Goal: Transaction & Acquisition: Obtain resource

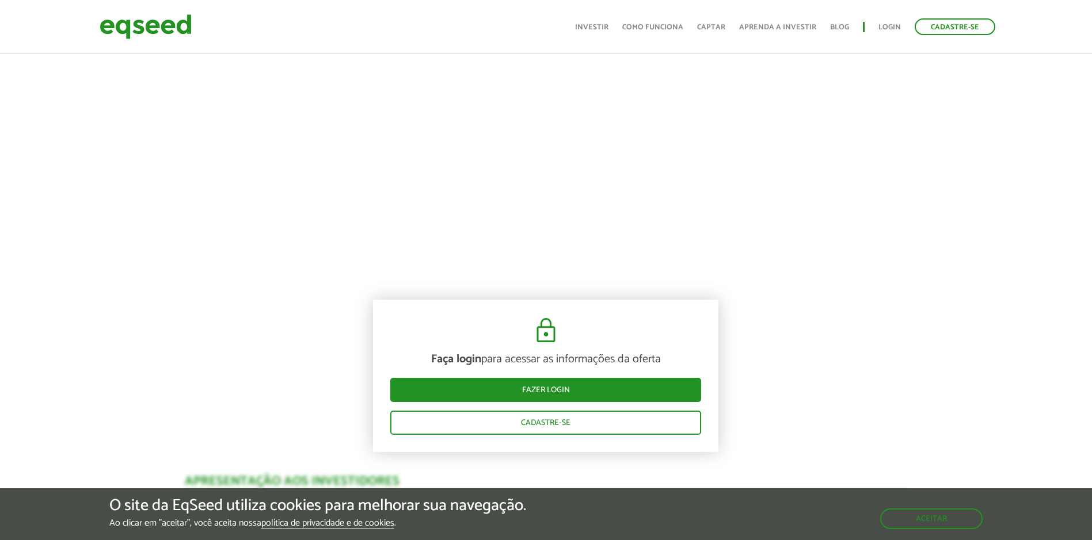
scroll to position [633, 0]
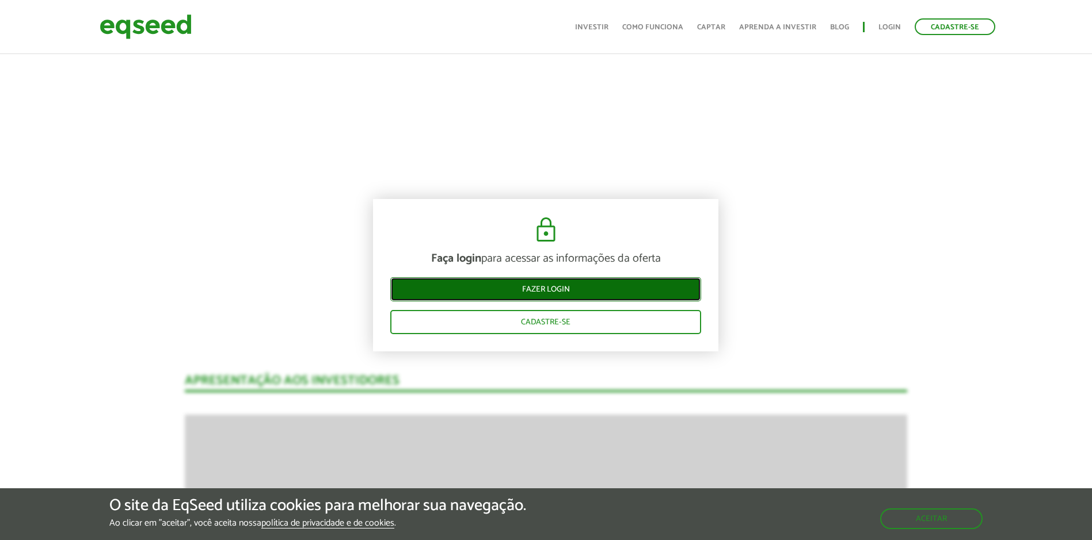
click at [552, 291] on link "Fazer login" at bounding box center [545, 289] width 311 height 24
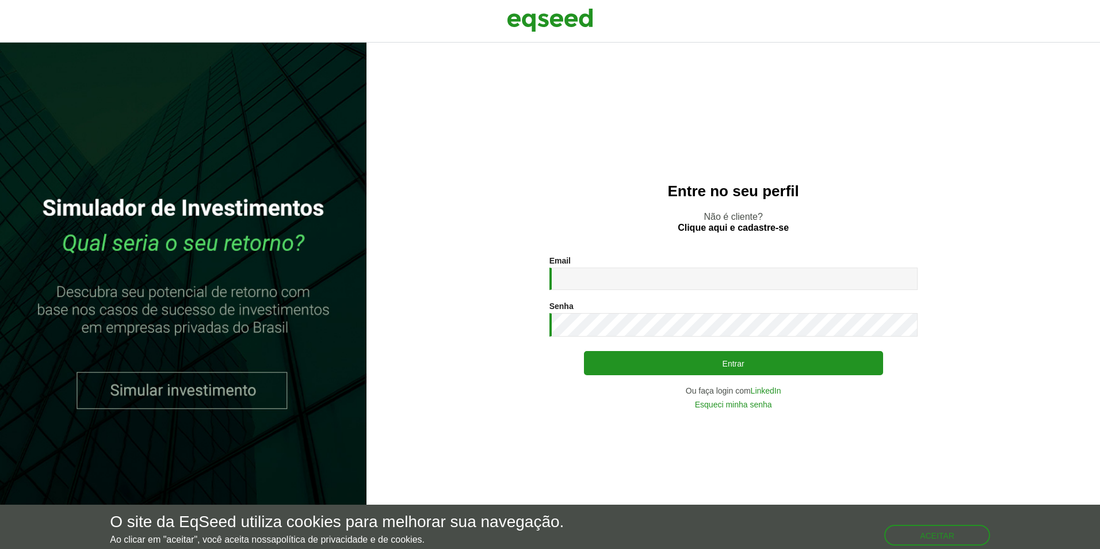
click at [637, 265] on div "Email * Digite seu endereço de e-mail." at bounding box center [734, 273] width 368 height 34
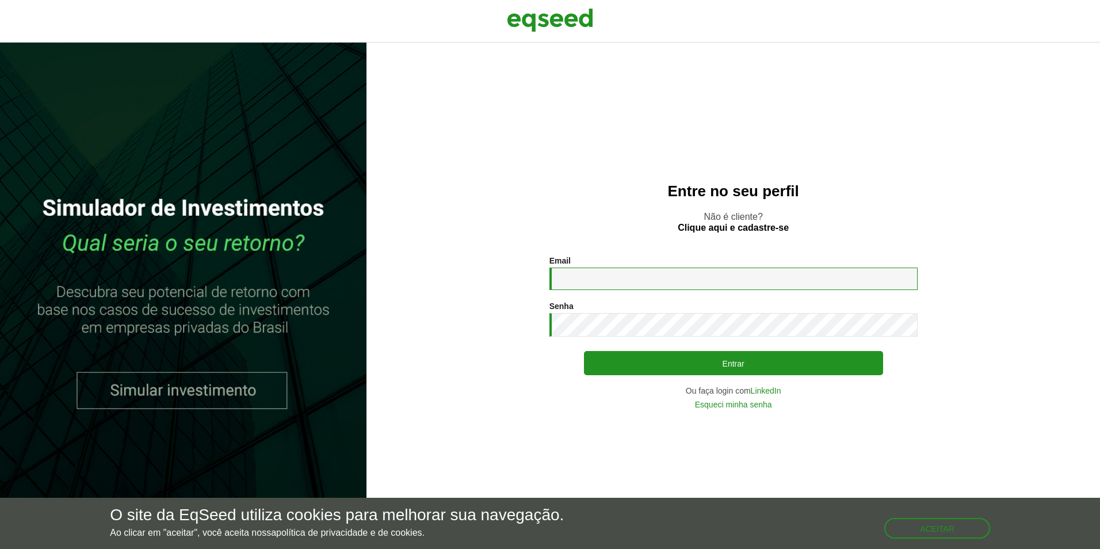
click at [631, 275] on input "Email *" at bounding box center [734, 279] width 368 height 22
type input "**********"
click at [734, 407] on link "Esqueci minha senha" at bounding box center [733, 405] width 77 height 8
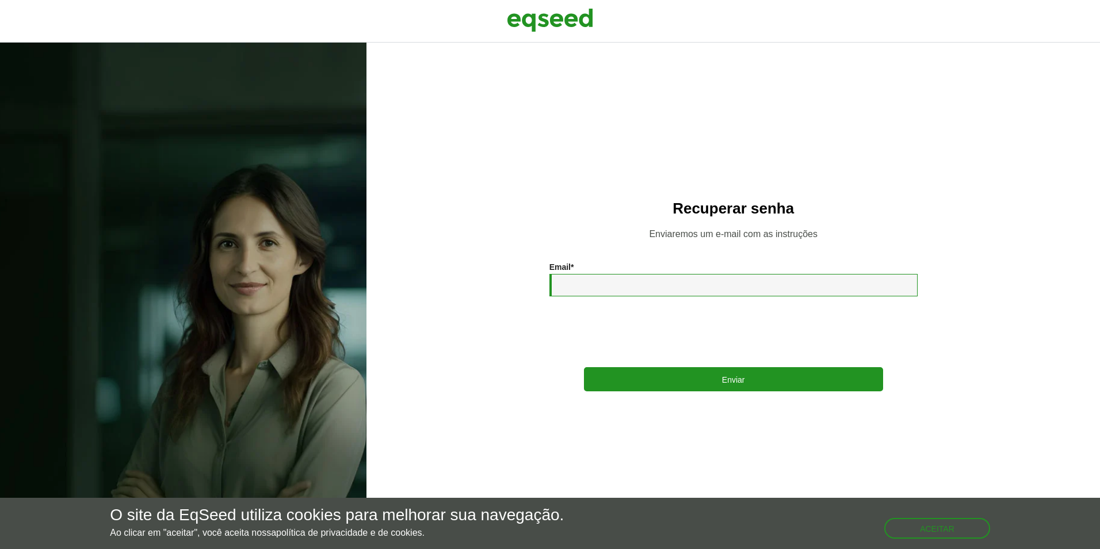
click at [606, 292] on input "Email *" at bounding box center [734, 285] width 368 height 22
click at [593, 287] on input "Email *" at bounding box center [734, 285] width 368 height 22
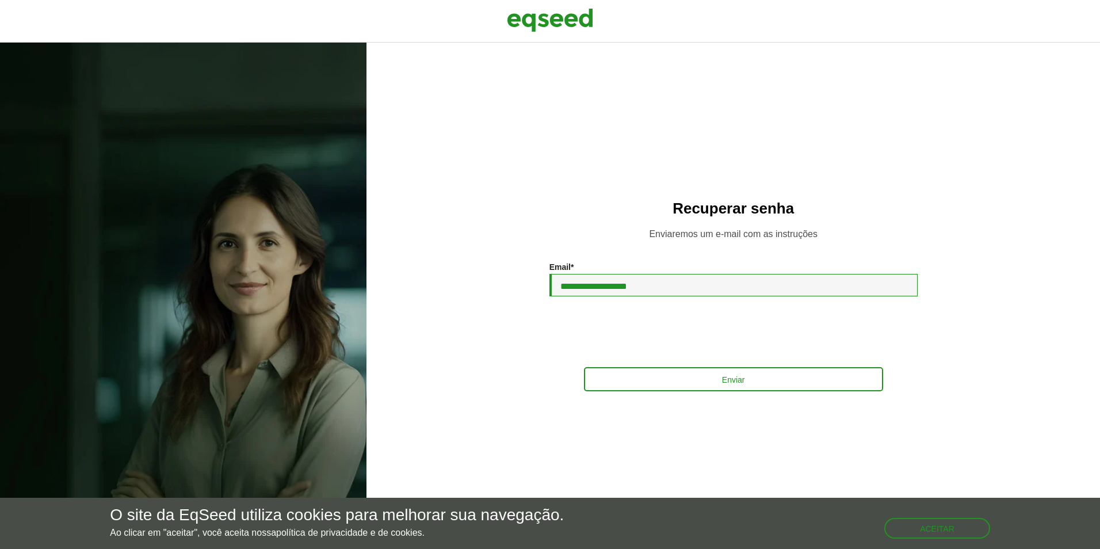
type input "**********"
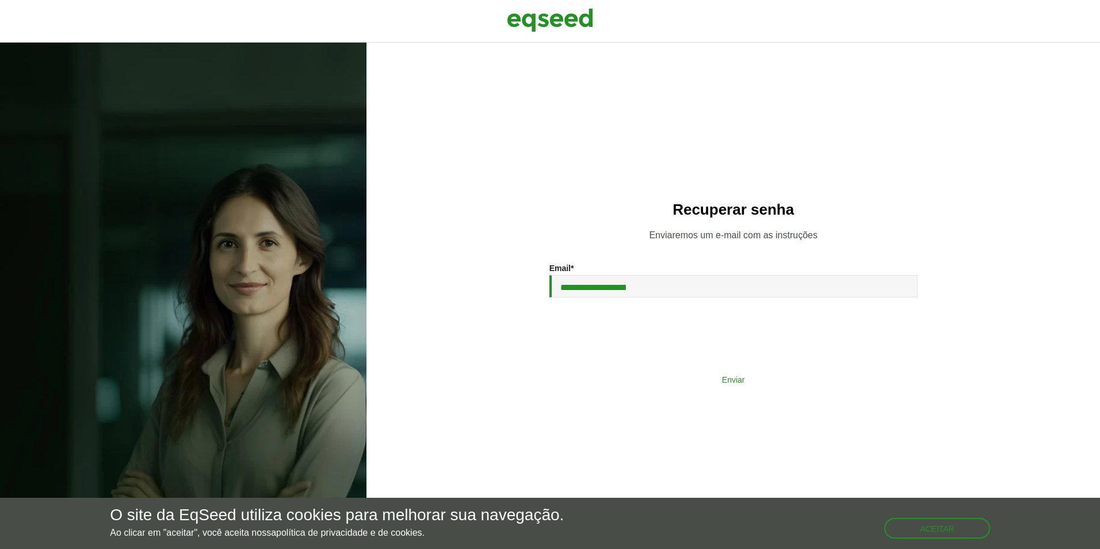
click at [713, 386] on button "Enviar" at bounding box center [733, 379] width 299 height 22
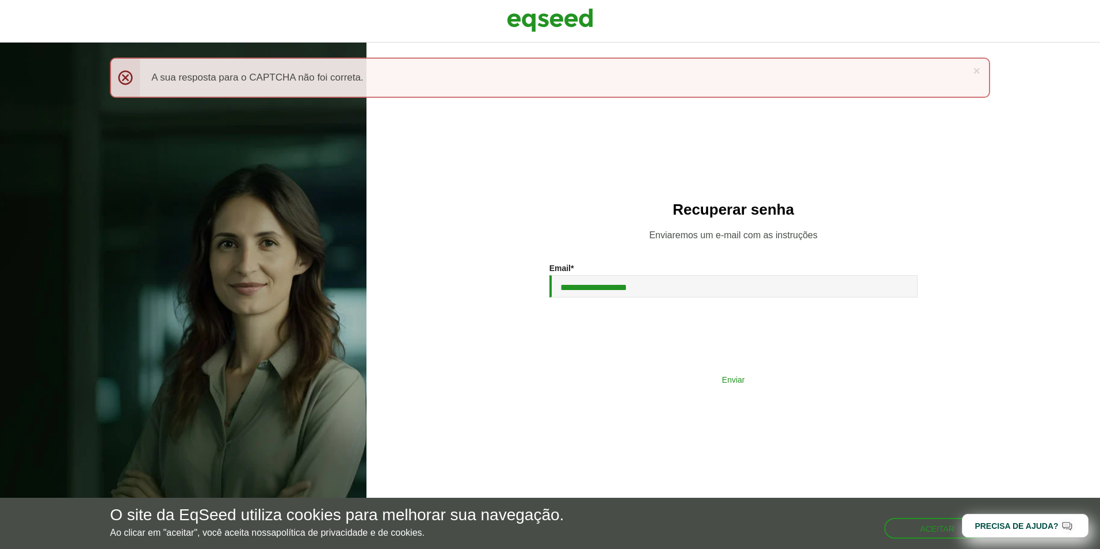
click at [691, 380] on button "Enviar" at bounding box center [733, 379] width 299 height 22
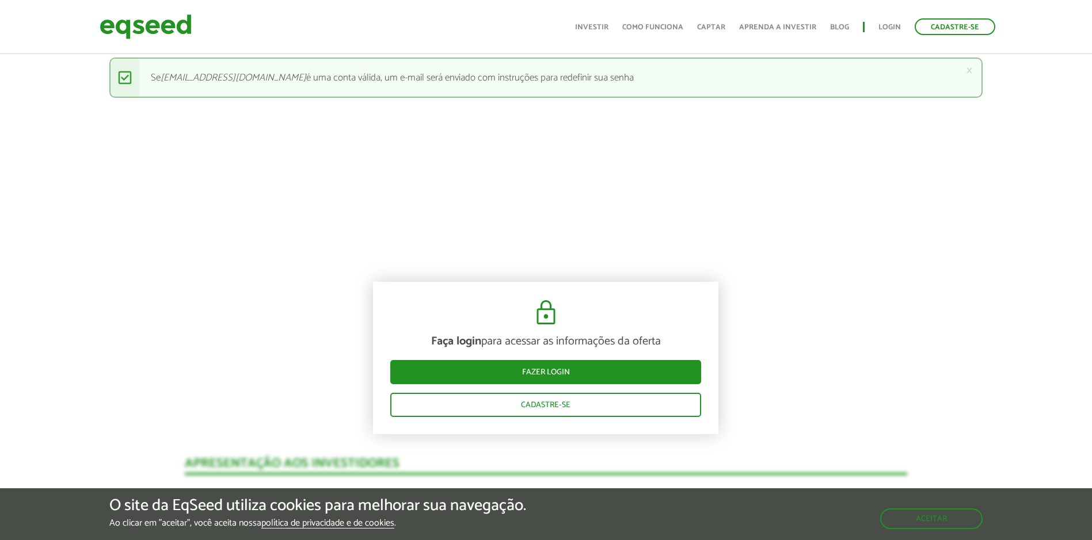
scroll to position [575, 0]
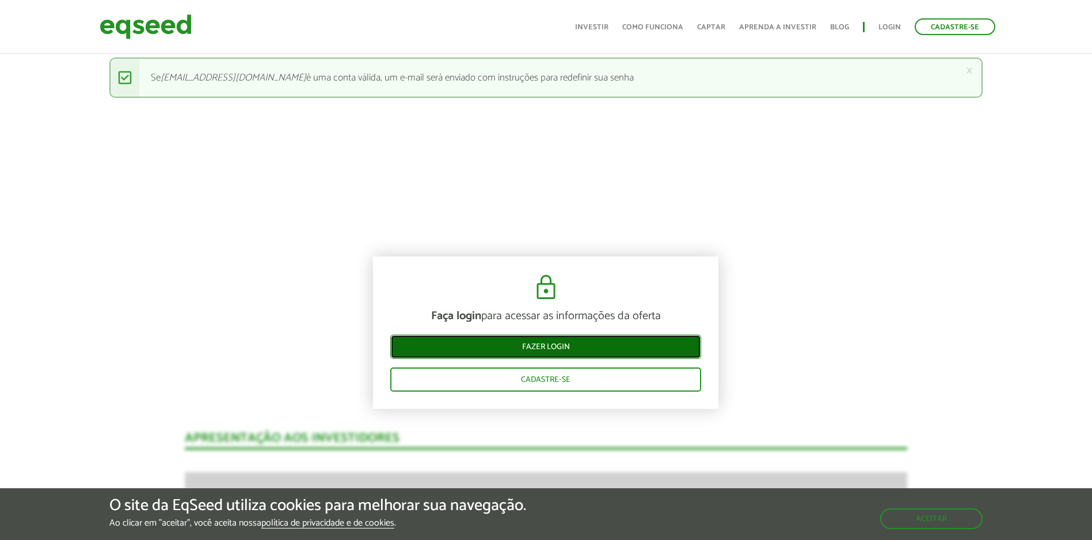
click at [535, 348] on link "Fazer login" at bounding box center [545, 347] width 311 height 24
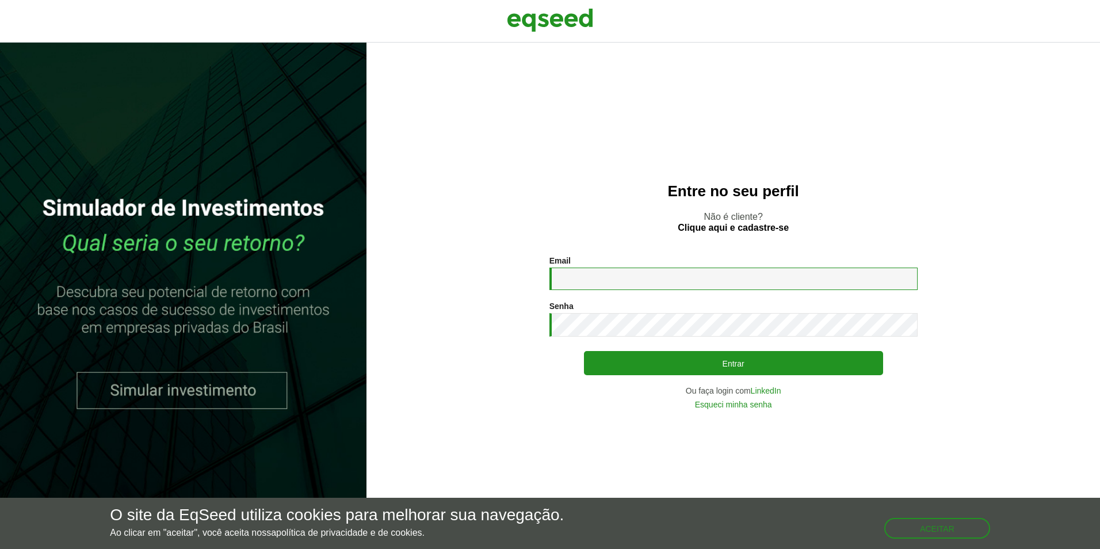
click at [581, 284] on input "Email *" at bounding box center [734, 279] width 368 height 22
type input "**********"
click at [719, 405] on link "Esqueci minha senha" at bounding box center [733, 405] width 77 height 8
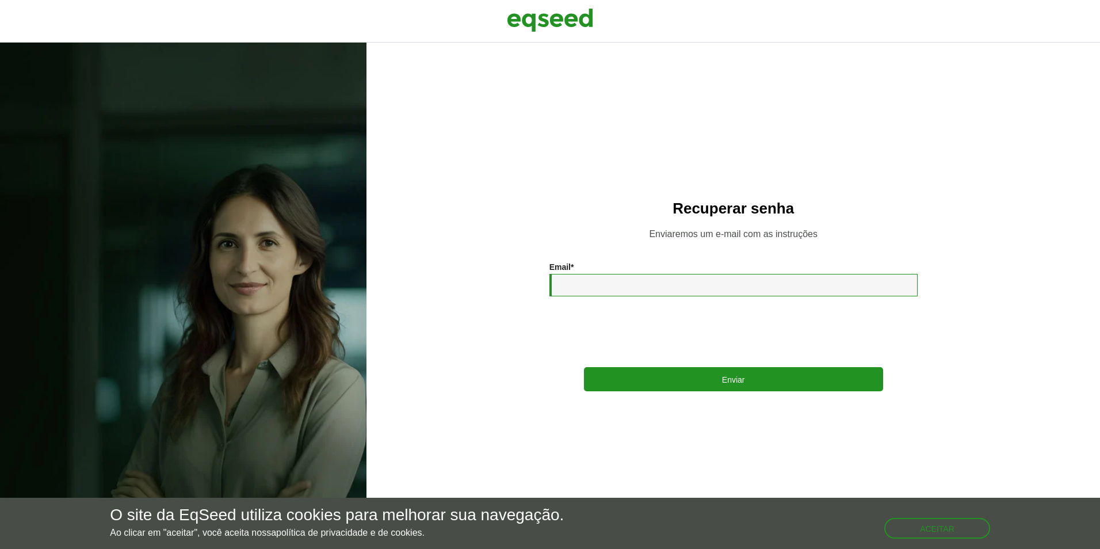
click at [603, 284] on input "Email *" at bounding box center [734, 285] width 368 height 22
type input "**********"
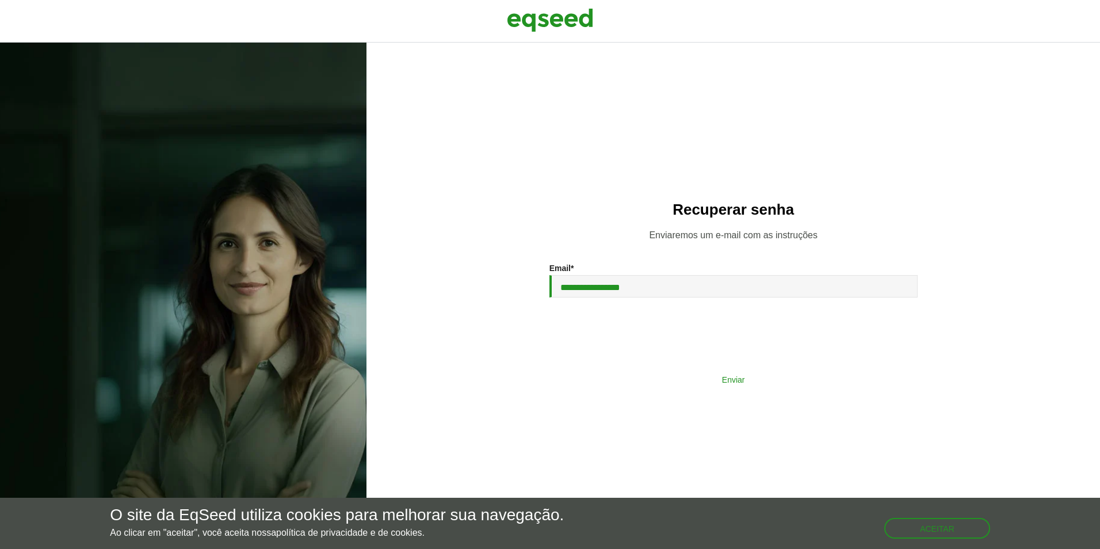
click at [737, 376] on button "Enviar" at bounding box center [733, 379] width 299 height 22
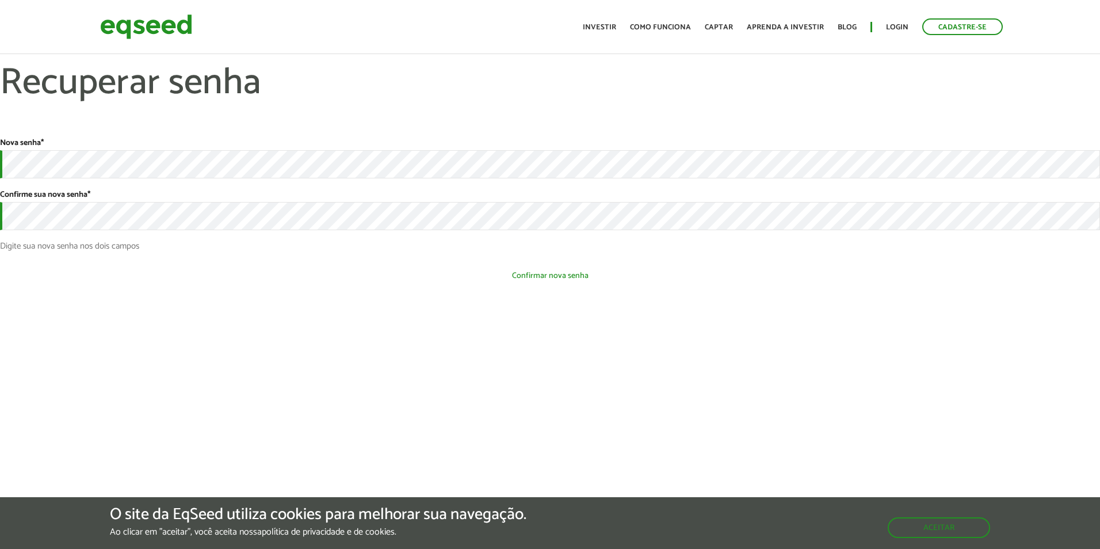
click at [566, 275] on button "Confirmar nova senha" at bounding box center [550, 276] width 1100 height 22
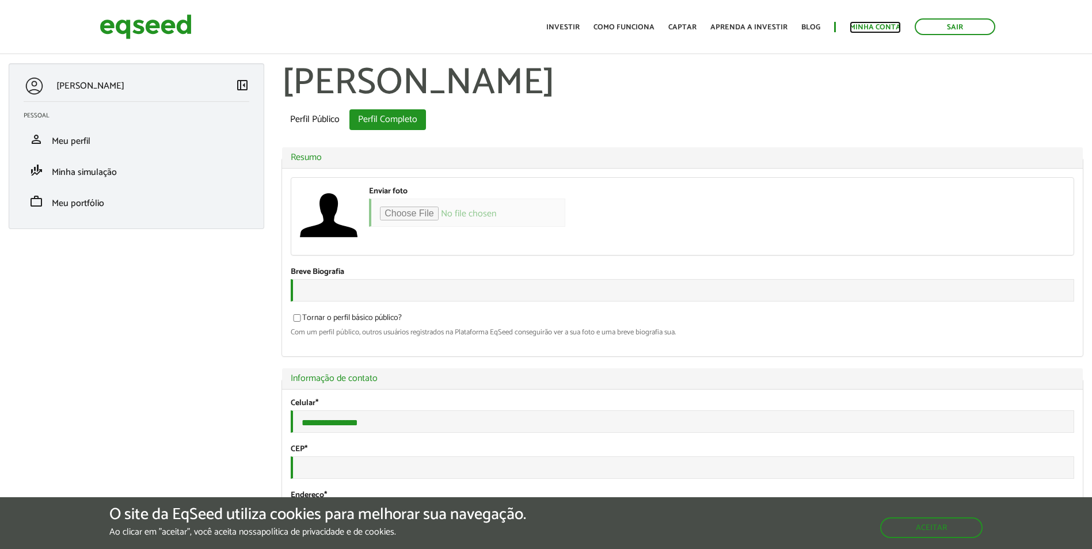
click at [863, 30] on link "Minha conta" at bounding box center [874, 27] width 51 height 7
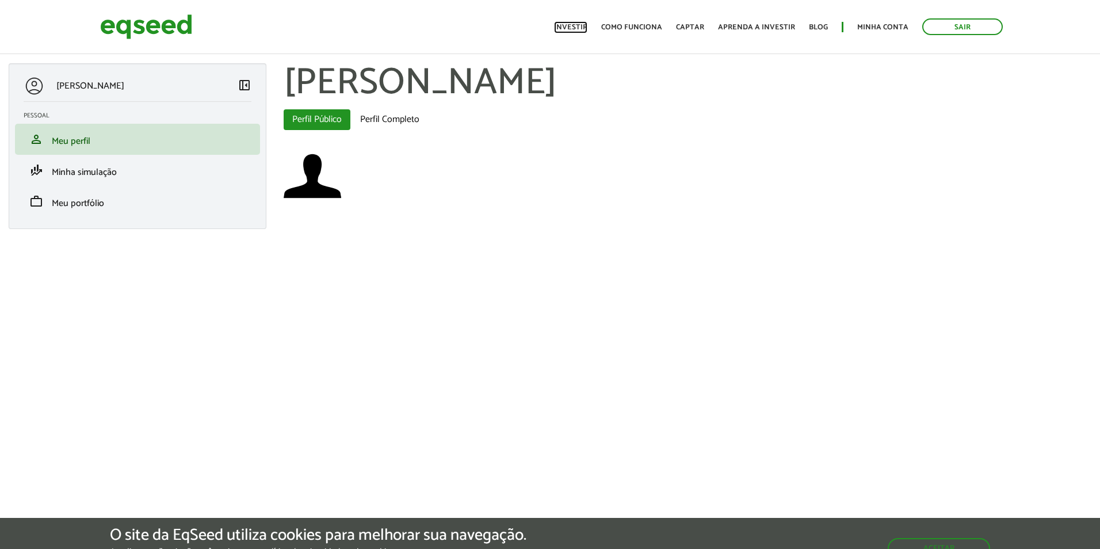
click at [569, 31] on link "Investir" at bounding box center [570, 27] width 33 height 7
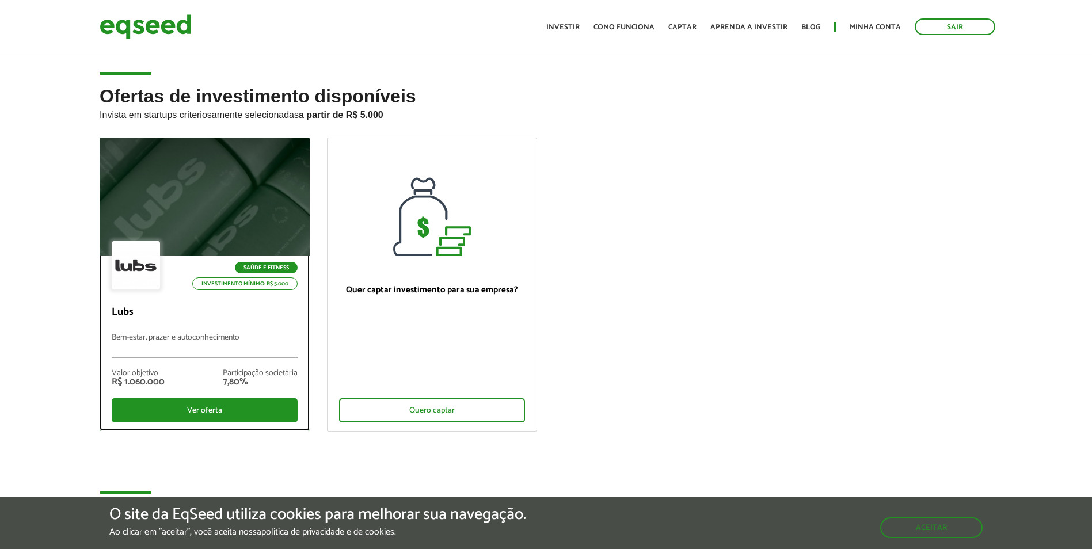
click at [272, 228] on div at bounding box center [205, 197] width 252 height 142
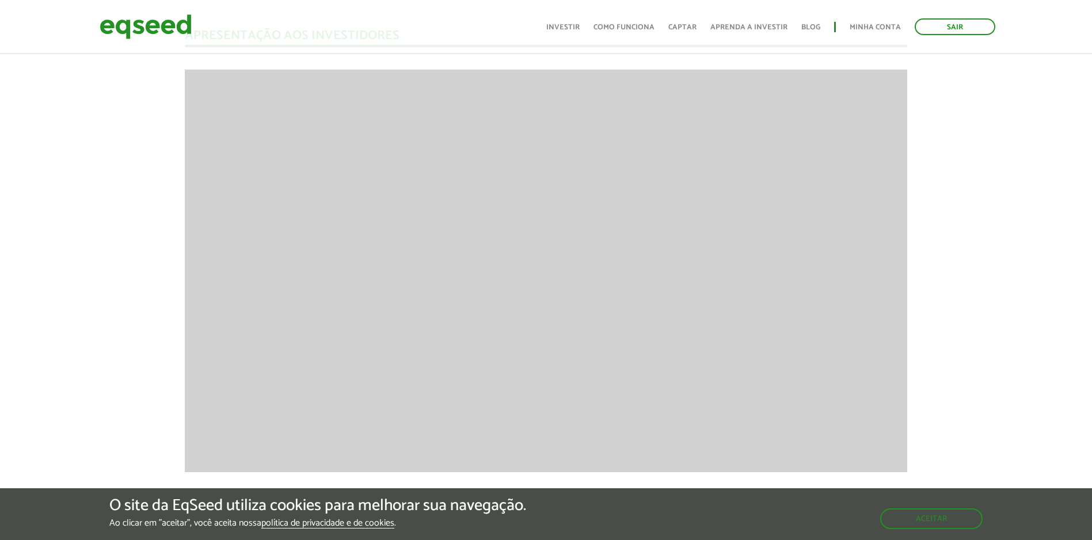
scroll to position [863, 0]
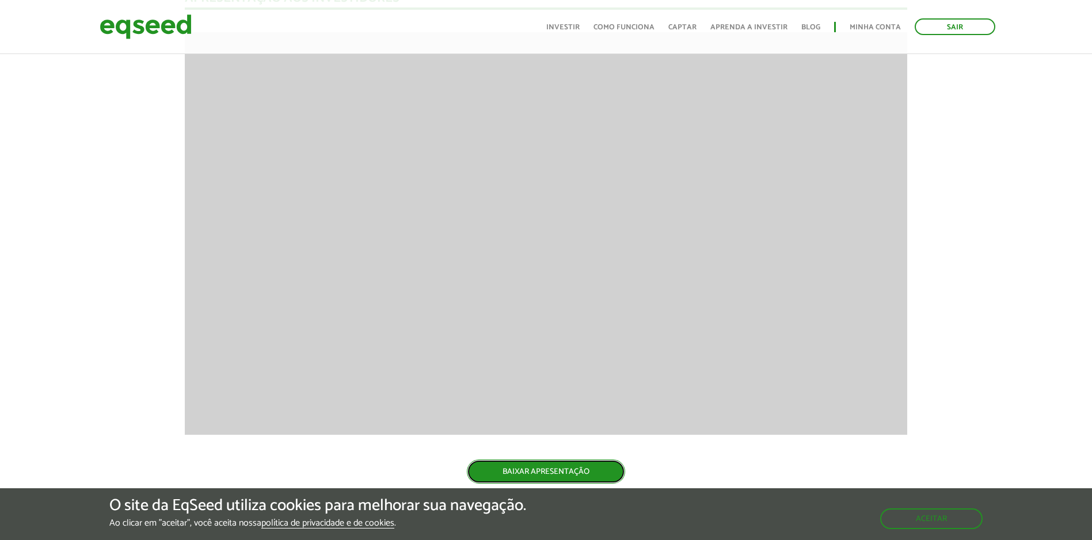
click at [551, 472] on link "BAIXAR APRESENTAÇÃO" at bounding box center [546, 472] width 158 height 24
